Goal: Task Accomplishment & Management: Use online tool/utility

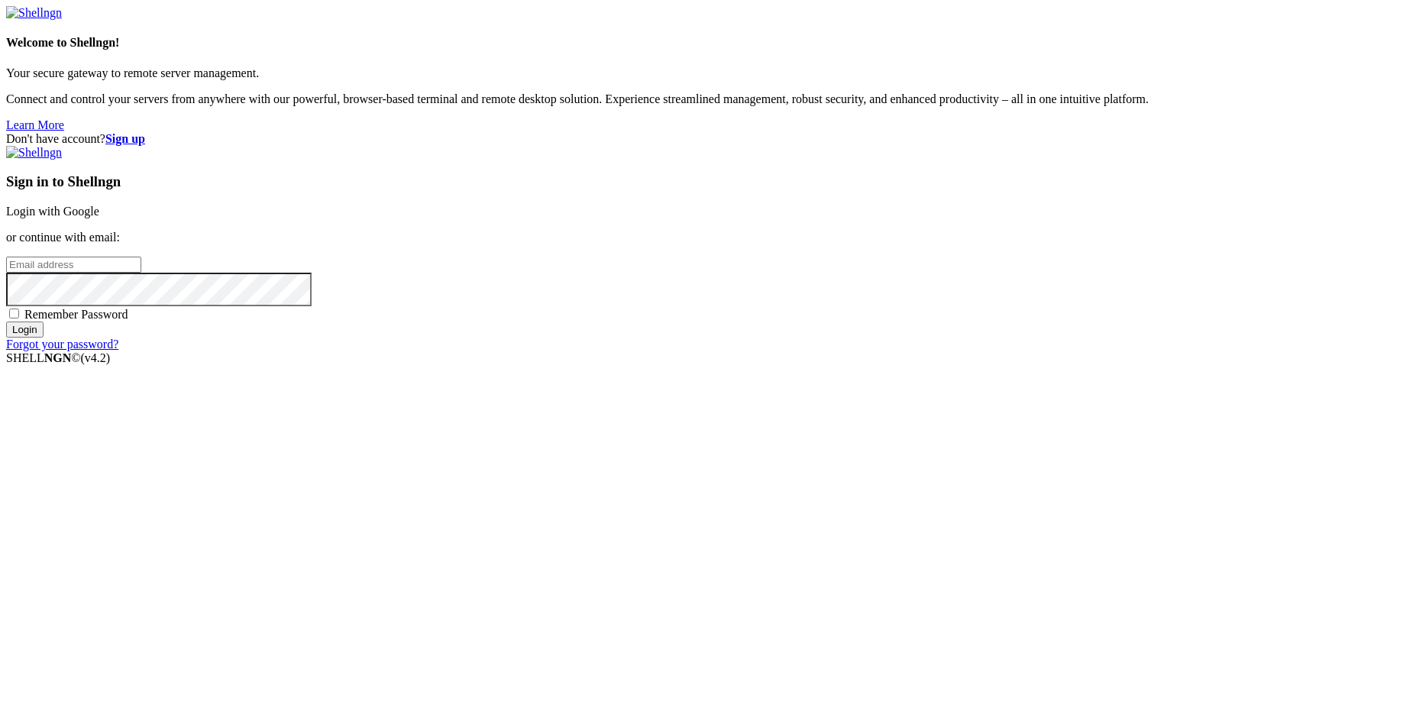
click at [99, 218] on link "Login with Google" at bounding box center [52, 211] width 93 height 13
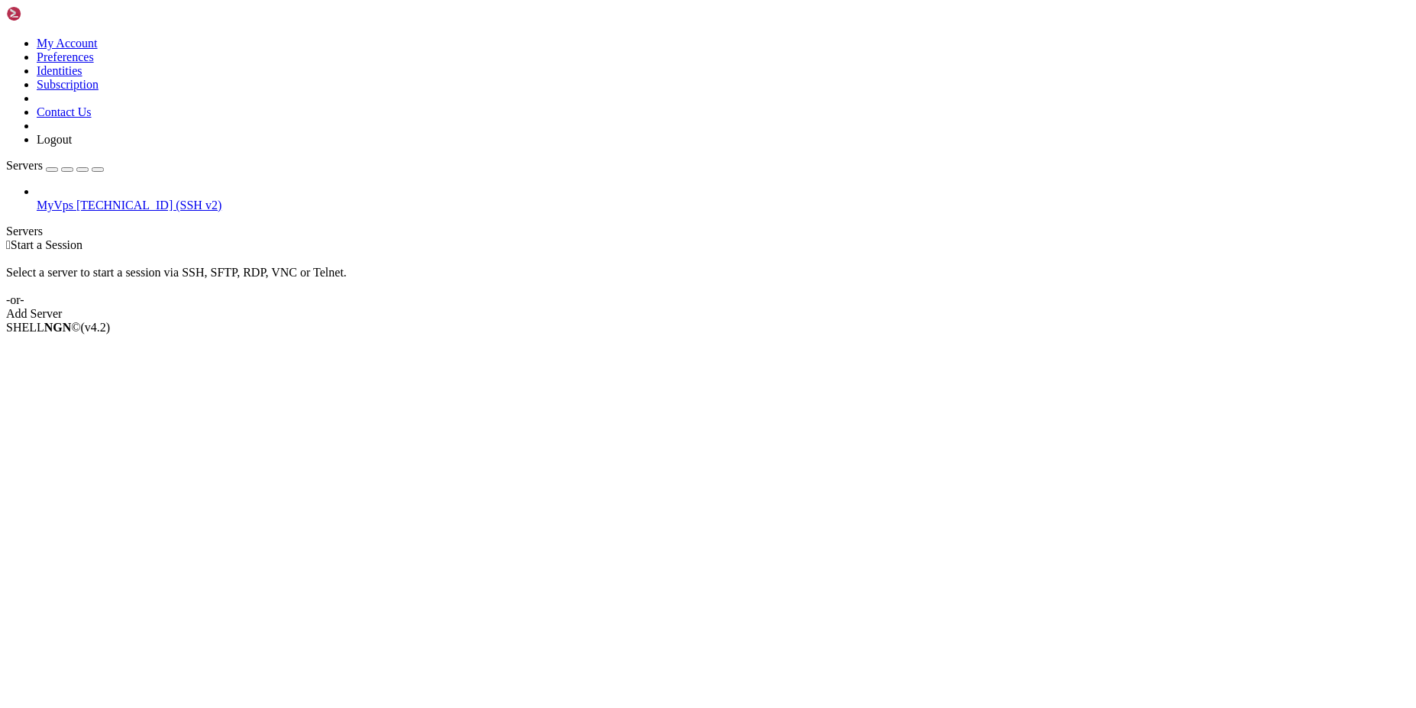
click at [144, 199] on span "[TECHNICAL_ID] (SSH v2)" at bounding box center [148, 205] width 145 height 13
click at [76, 388] on span "Rename" at bounding box center [57, 394] width 40 height 13
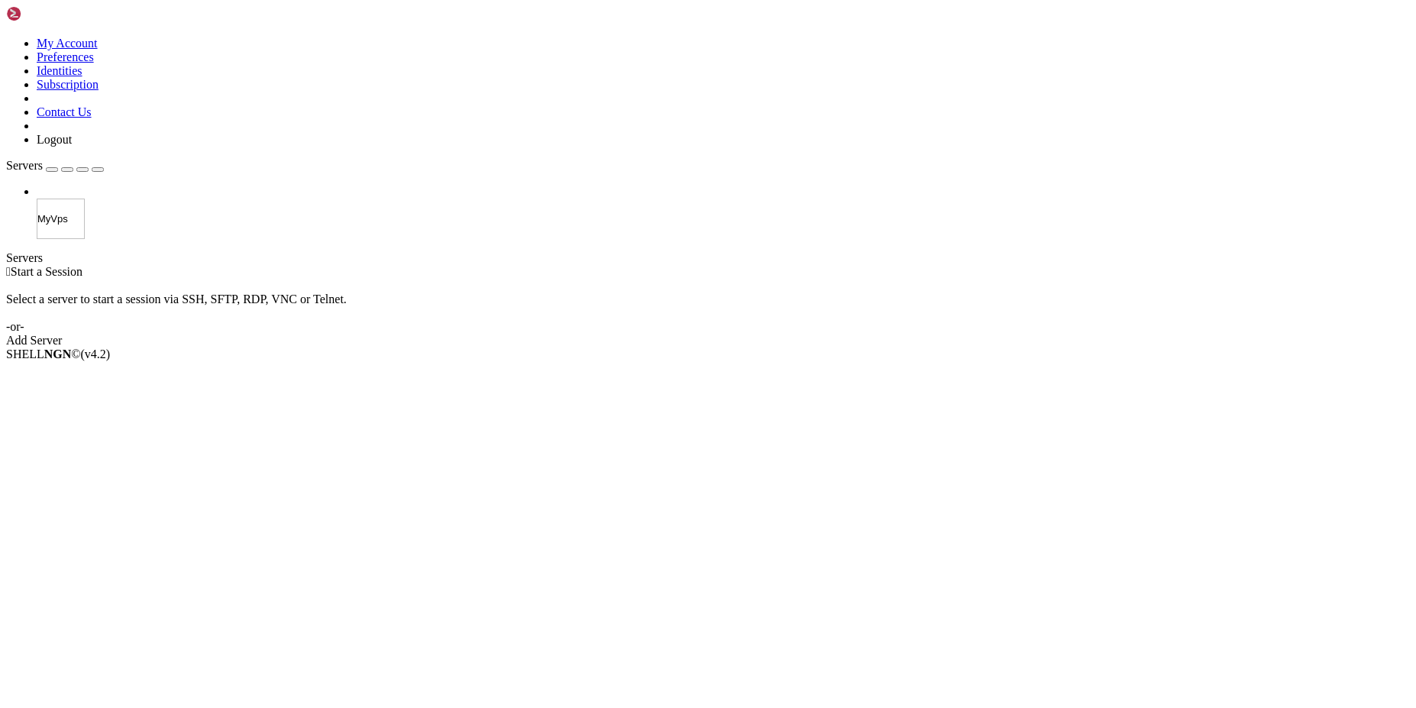
click at [283, 265] on div " Start a Session" at bounding box center [708, 272] width 1404 height 14
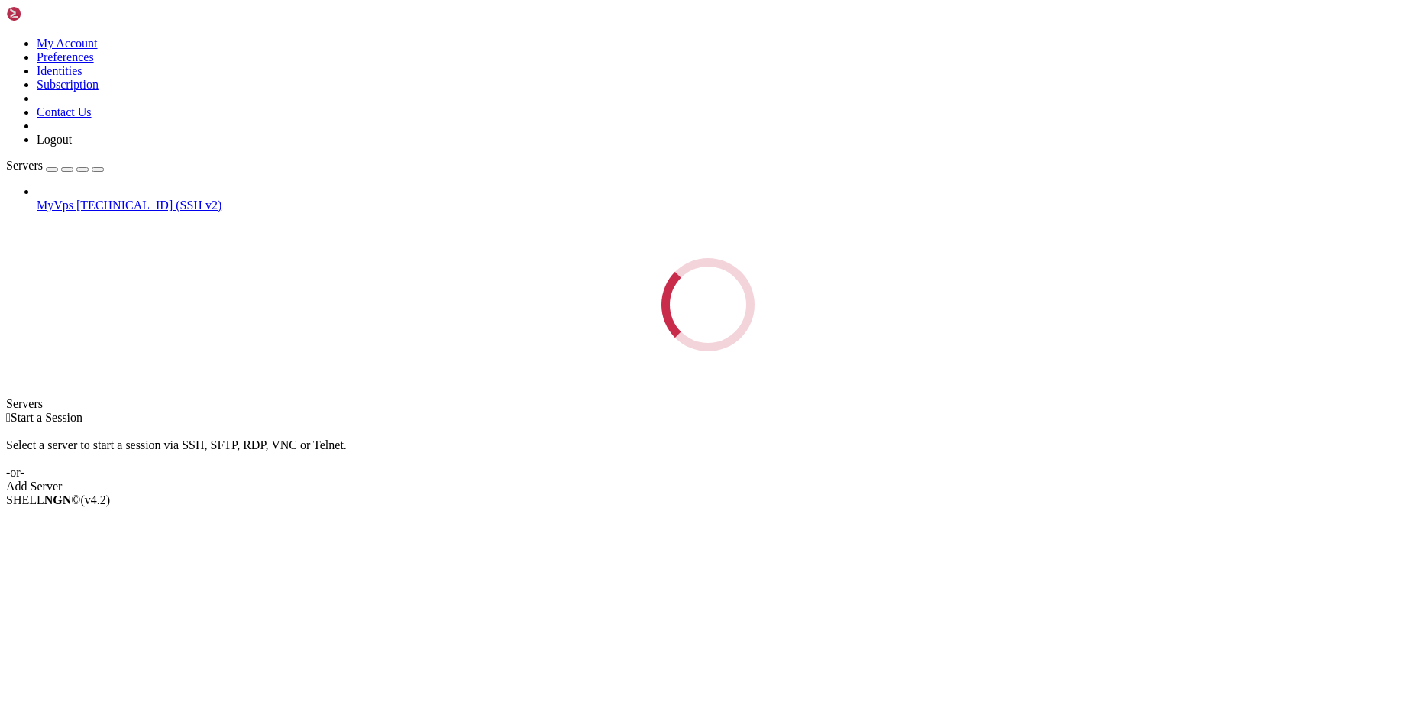
click at [170, 258] on div "Loading..." at bounding box center [708, 304] width 1404 height 93
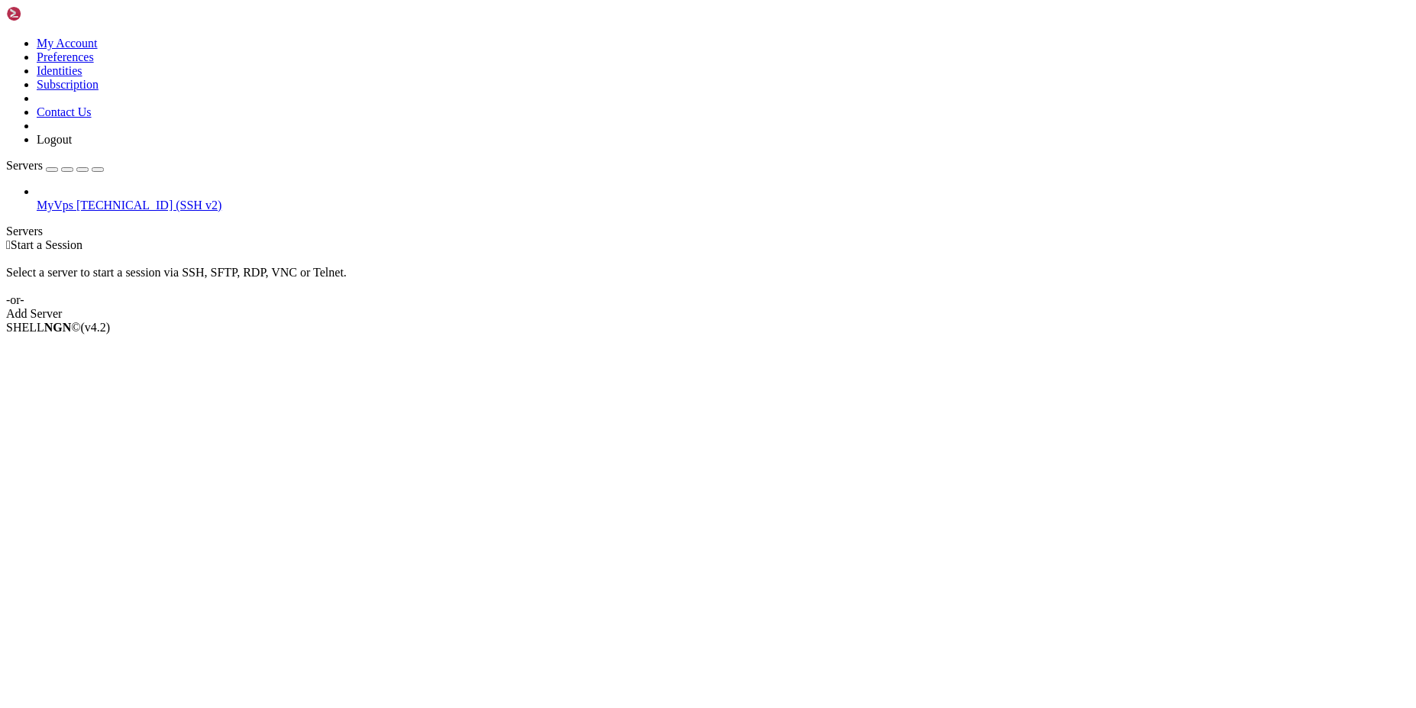
click at [52, 170] on div "button" at bounding box center [52, 170] width 0 height 0
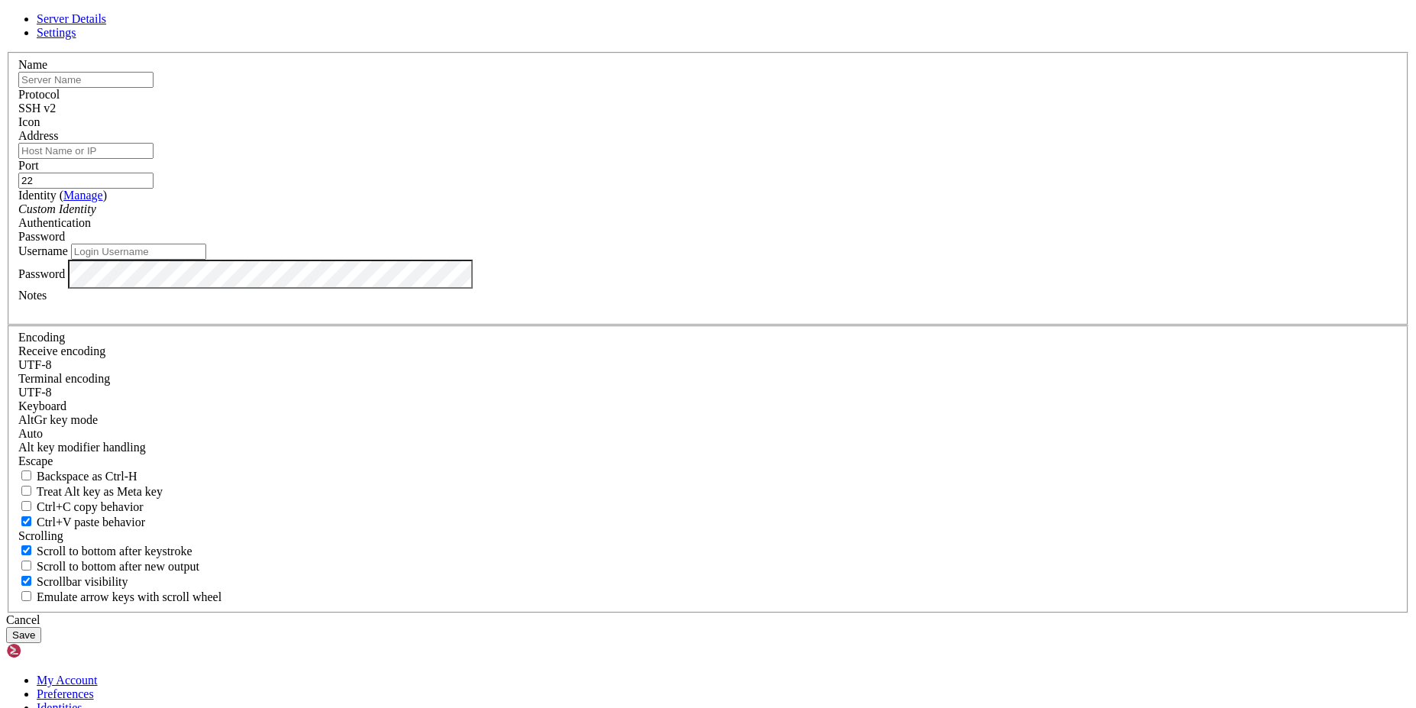
click at [154, 88] on input "text" at bounding box center [85, 80] width 135 height 16
type input "D"
type input "Digital Ocean"
click at [154, 159] on input "Ocean" at bounding box center [85, 151] width 135 height 16
type input "Ocean"
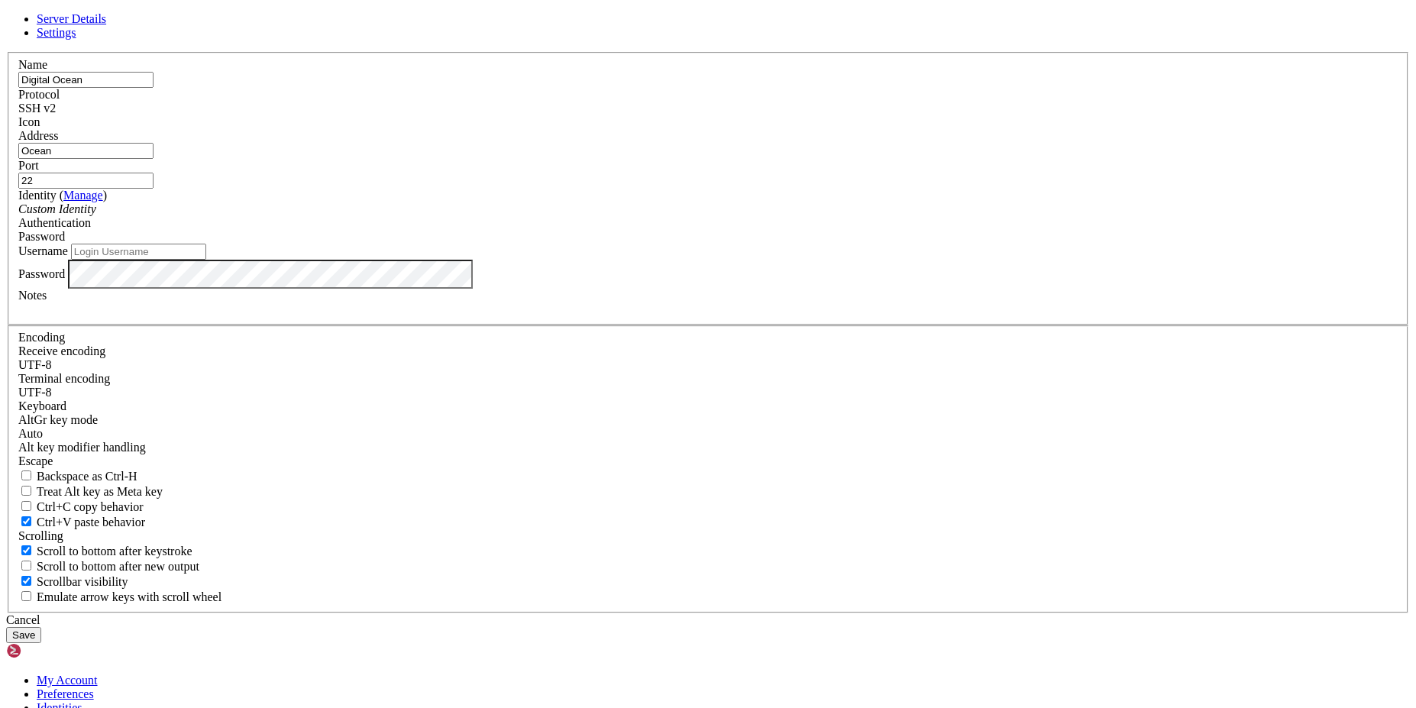
click at [206, 260] on input "Username" at bounding box center [138, 252] width 135 height 16
type input "root"
click at [671, 260] on div "Username root" at bounding box center [707, 252] width 1379 height 16
click at [154, 159] on input "Ocean" at bounding box center [85, 151] width 135 height 16
paste input "[TECHNICAL_ID]"
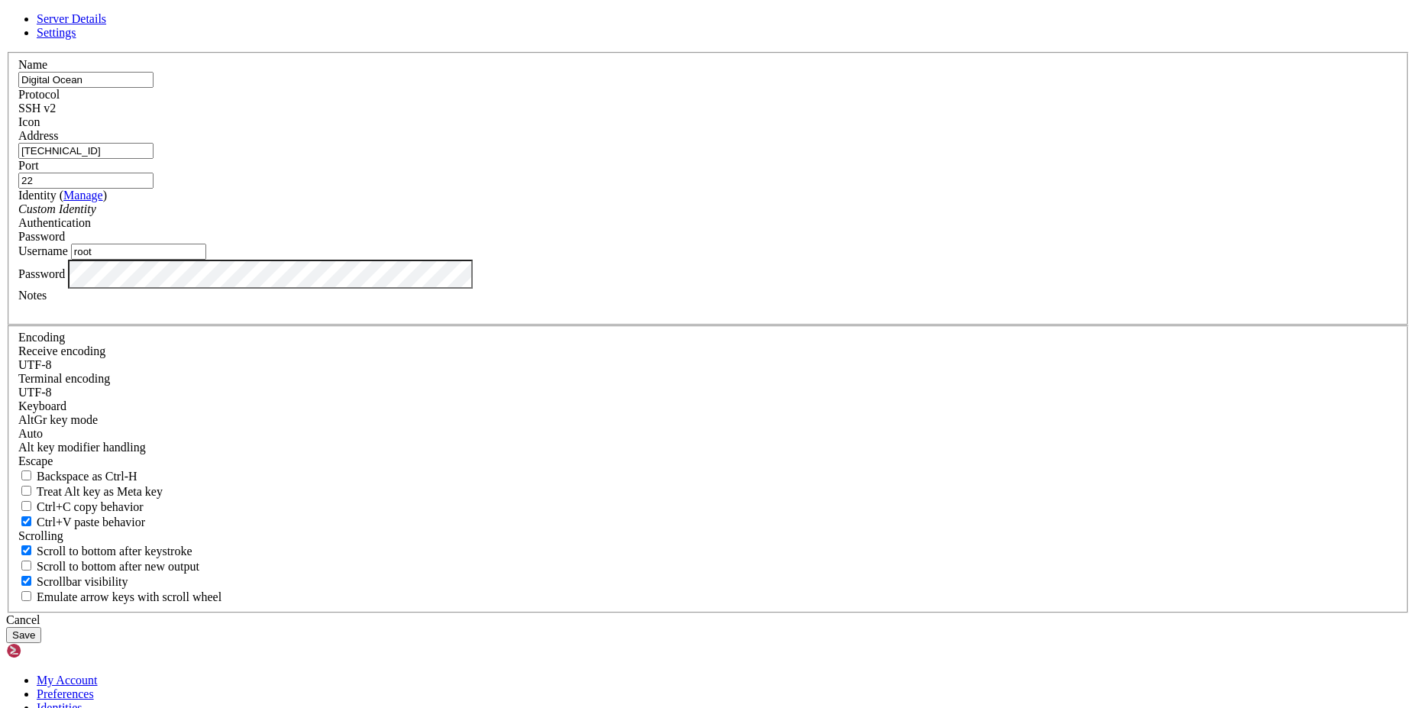
type input "[TECHNICAL_ID]"
click at [41, 627] on button "Save" at bounding box center [23, 635] width 35 height 16
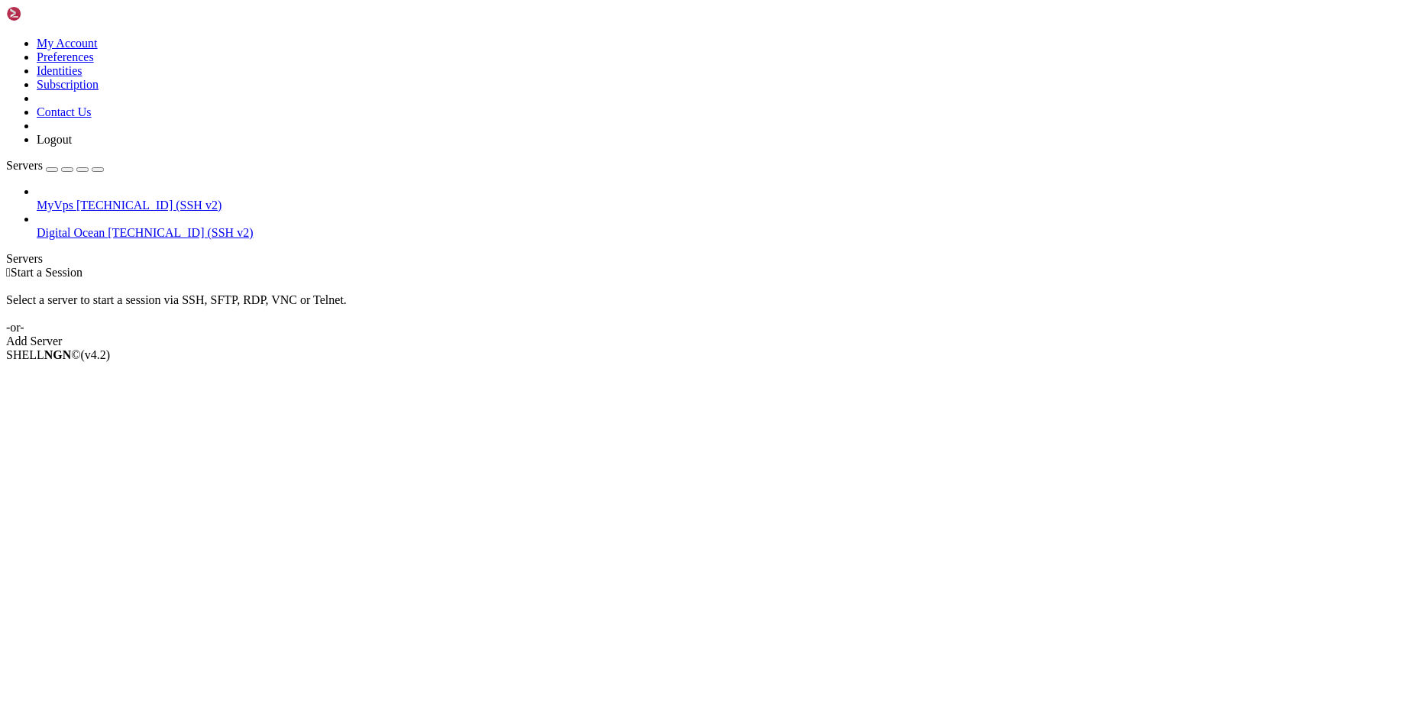
click at [92, 199] on link "MyVps [TECHNICAL_ID] (SSH v2)" at bounding box center [723, 206] width 1373 height 14
click at [108, 226] on span "[TECHNICAL_ID] (SSH v2)" at bounding box center [180, 232] width 145 height 13
click at [781, 334] on div "Add Server" at bounding box center [708, 341] width 1404 height 14
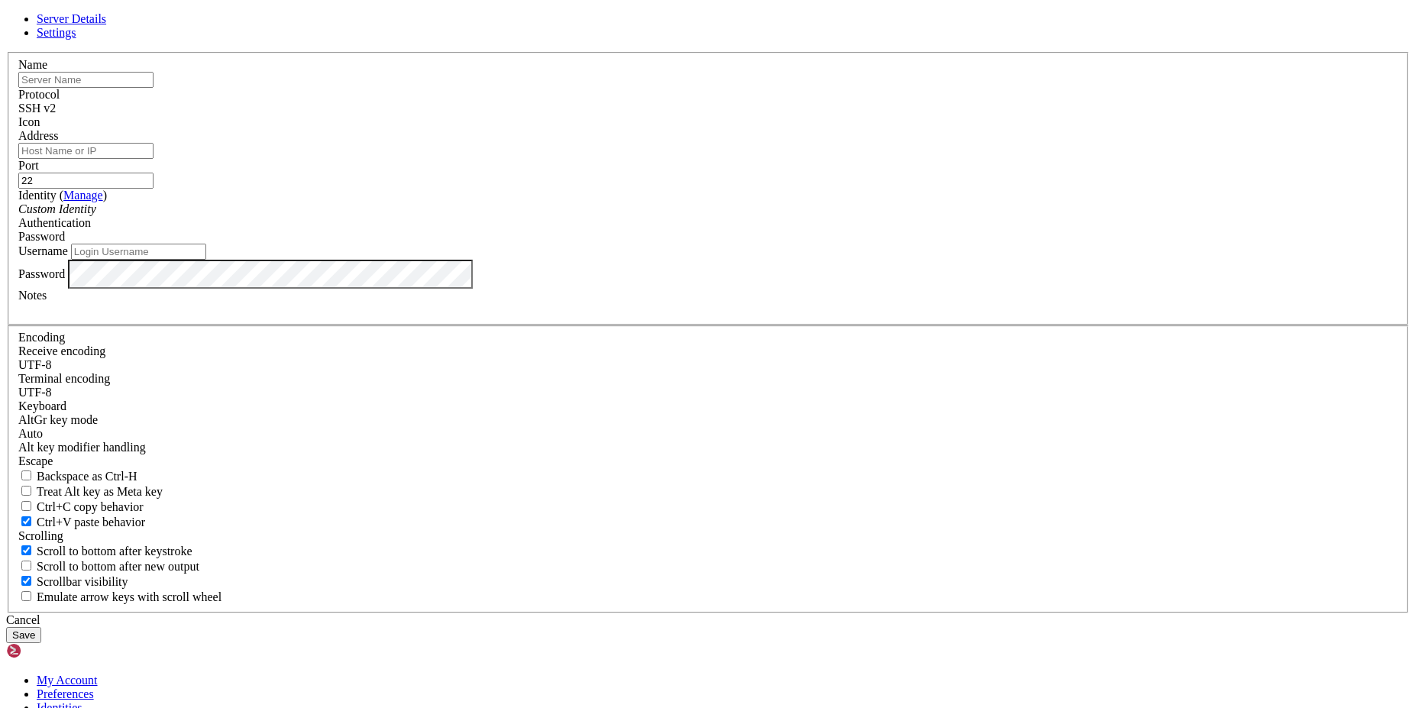
click at [828, 613] on div "Cancel" at bounding box center [708, 620] width 1404 height 14
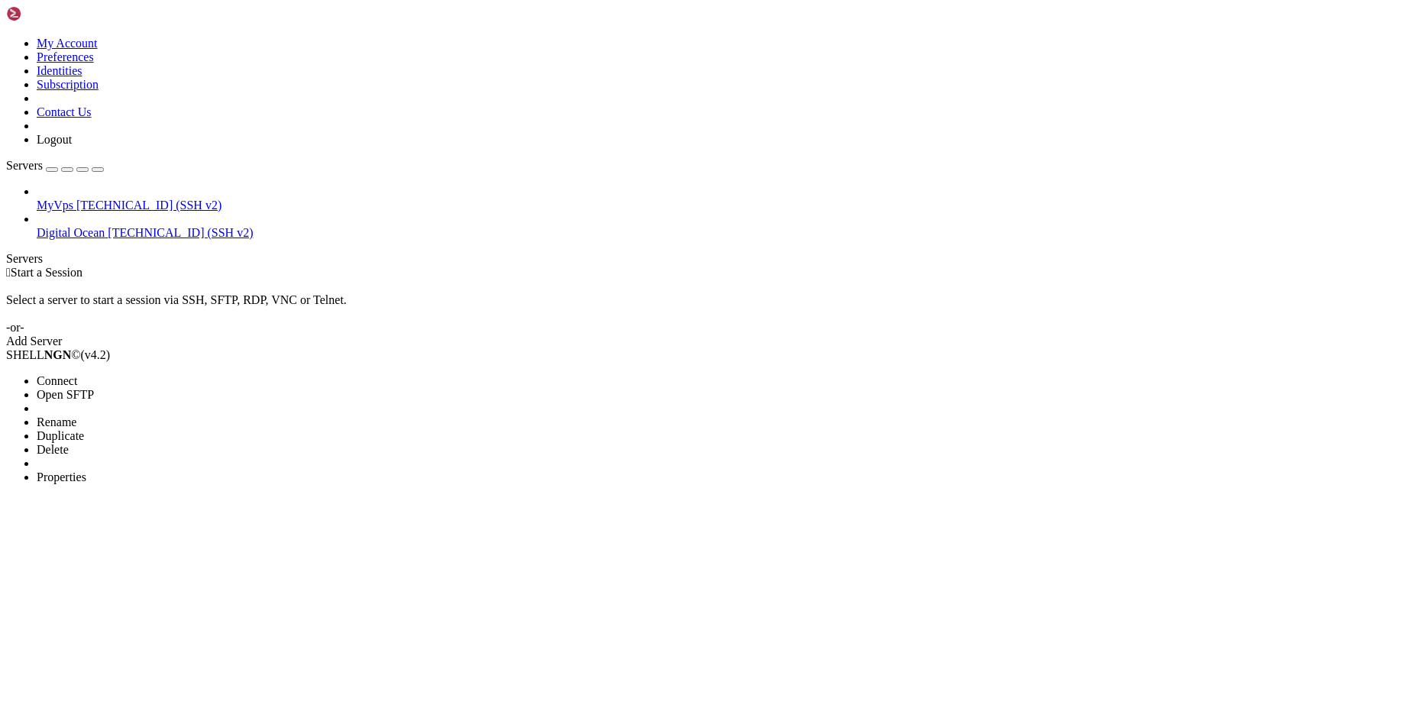
click at [77, 374] on span "Connect" at bounding box center [57, 380] width 40 height 13
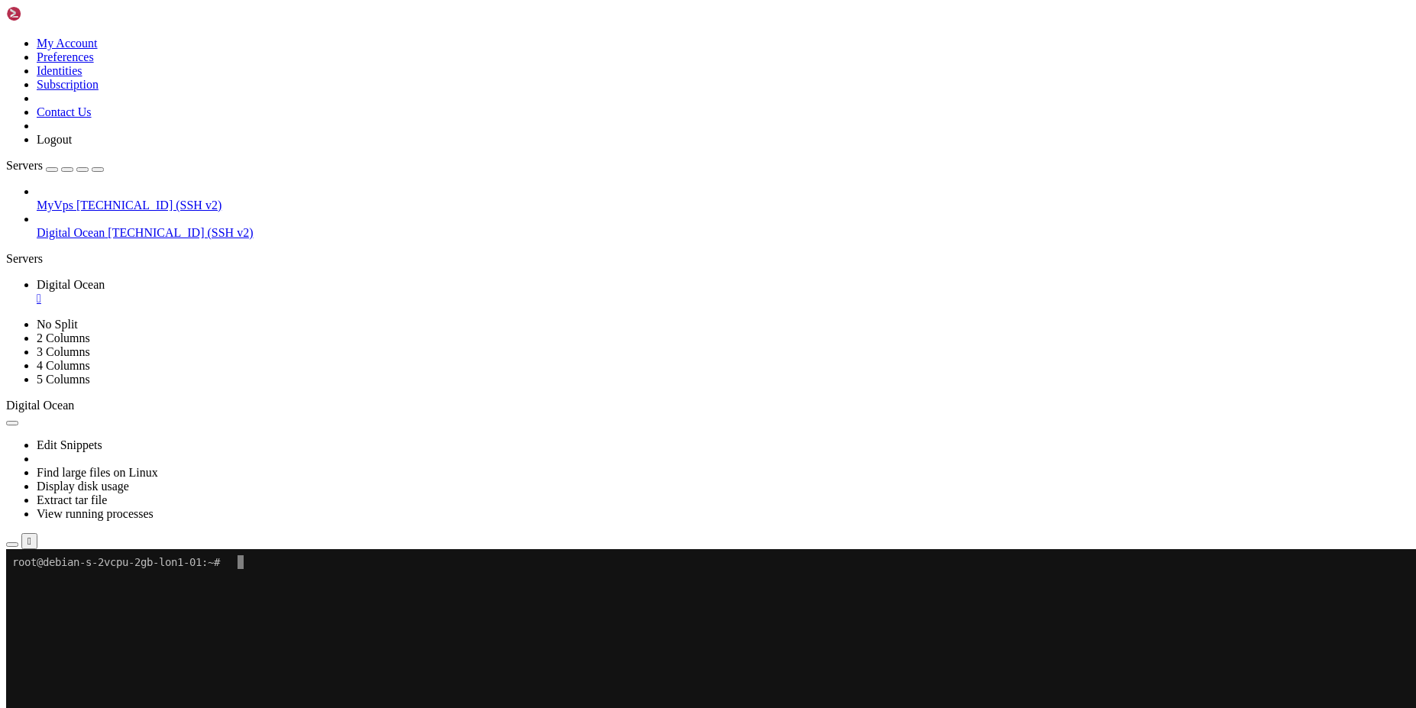
click at [76, 199] on span "[TECHNICAL_ID] (SSH v2)" at bounding box center [148, 205] width 145 height 13
click at [99, 226] on span "Digital Ocean" at bounding box center [71, 232] width 68 height 13
click at [108, 199] on span "[TECHNICAL_ID] (SSH v2)" at bounding box center [148, 205] width 145 height 13
click at [350, 596] on x-row at bounding box center [617, 603] width 1211 height 14
click at [296, 612] on x-row at bounding box center [617, 617] width 1211 height 14
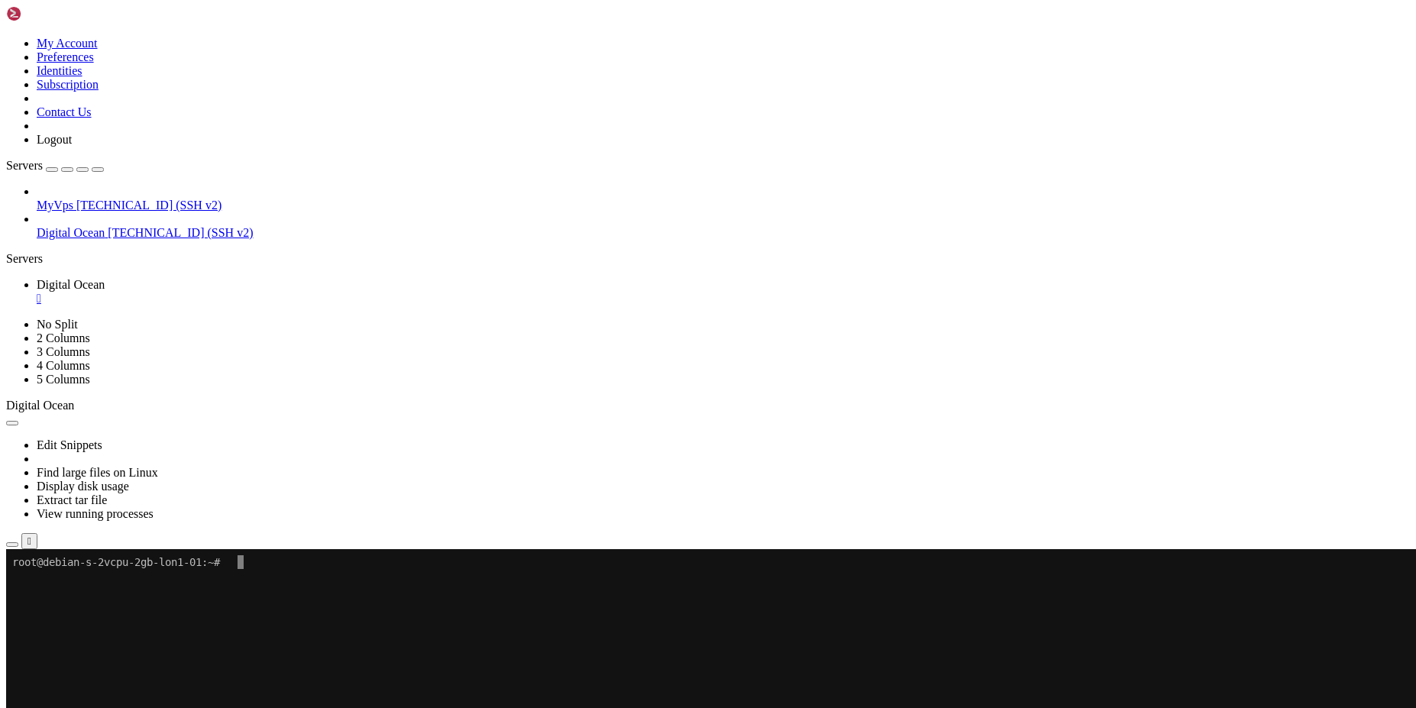
click at [96, 226] on link "Digital Ocean [TECHNICAL_ID] (SSH v2)" at bounding box center [723, 233] width 1373 height 14
click at [342, 591] on x-row at bounding box center [617, 590] width 1211 height 14
click at [280, 641] on x-row at bounding box center [617, 645] width 1211 height 14
click at [270, 612] on x-row at bounding box center [617, 617] width 1211 height 14
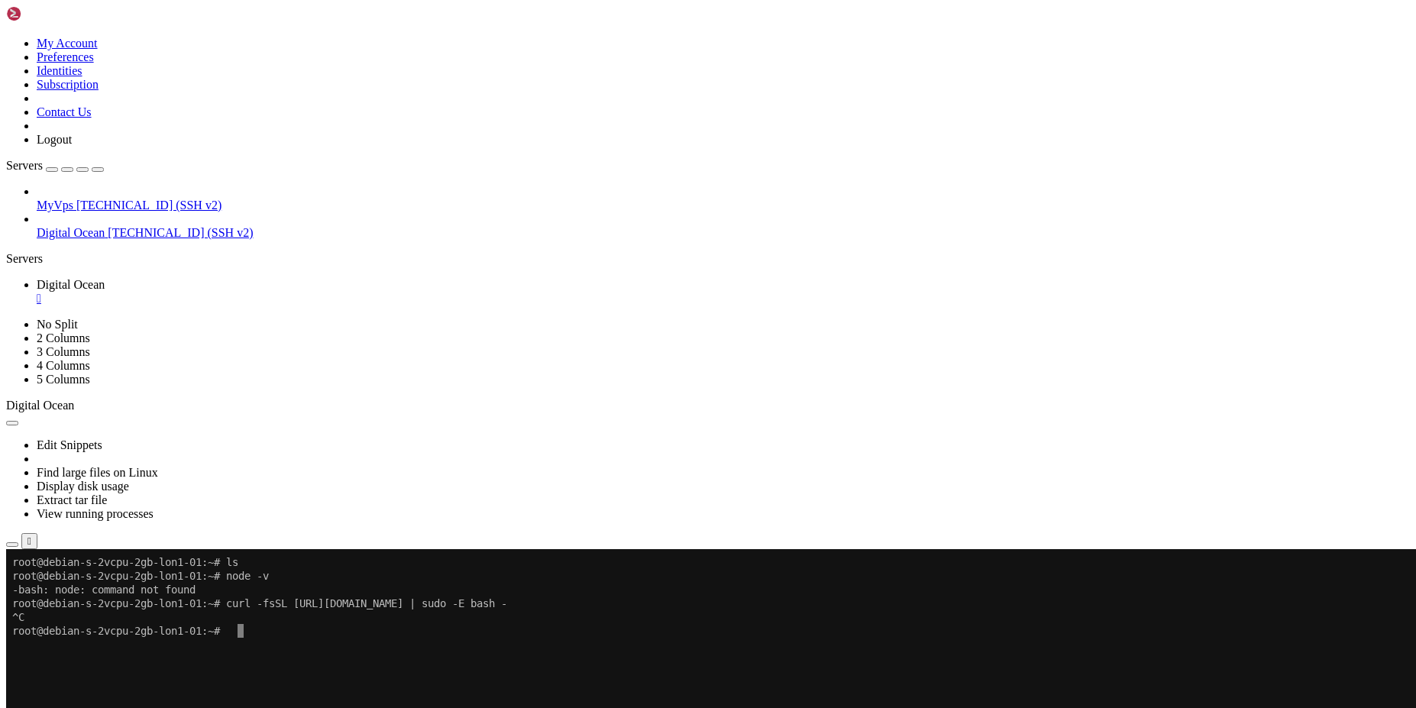
click at [380, 703] on x-row at bounding box center [617, 700] width 1211 height 14
click at [277, 628] on x-row "root@debian-s-2vcpu-2gb-lon1-01:~#" at bounding box center [617, 631] width 1211 height 14
click at [314, 632] on x-row "root@debian-s-2vcpu-2gb-lon1-01:~#" at bounding box center [617, 631] width 1211 height 14
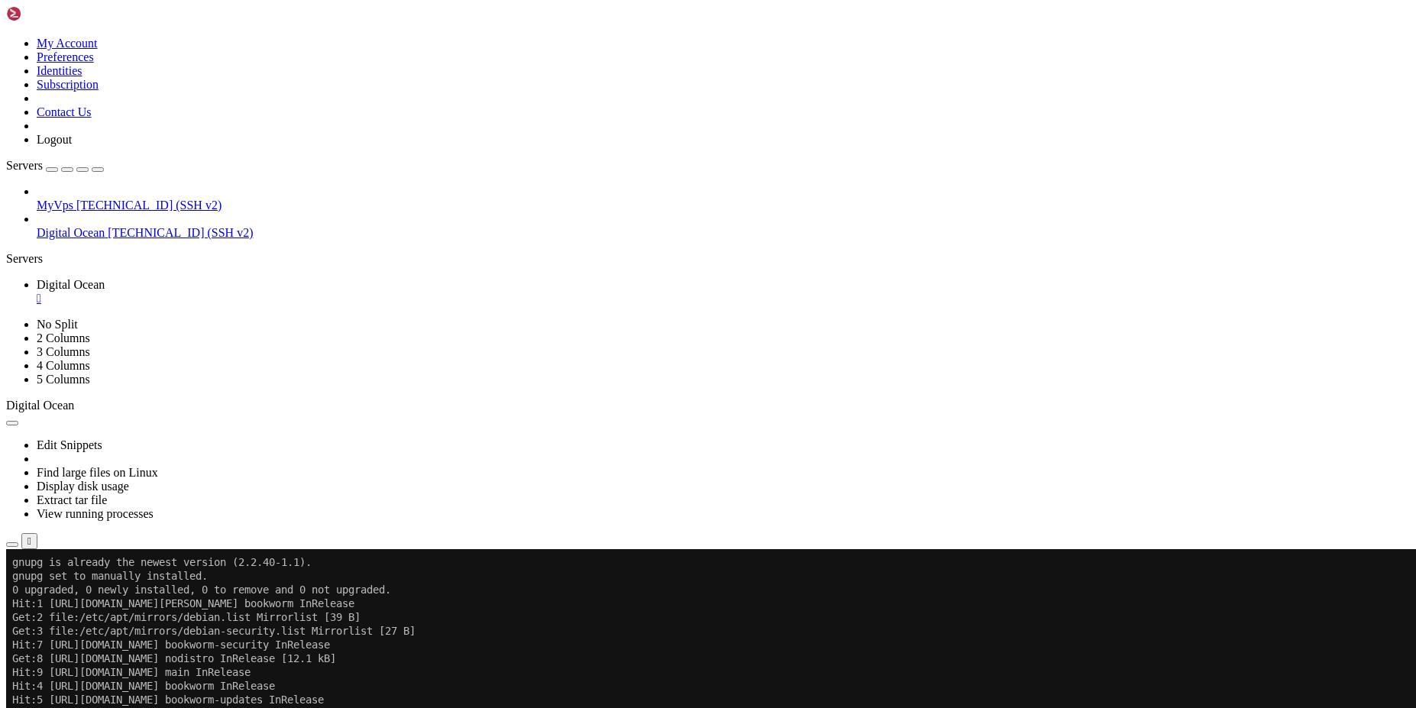
scroll to position [0, 0]
